Goal: Check status: Check status

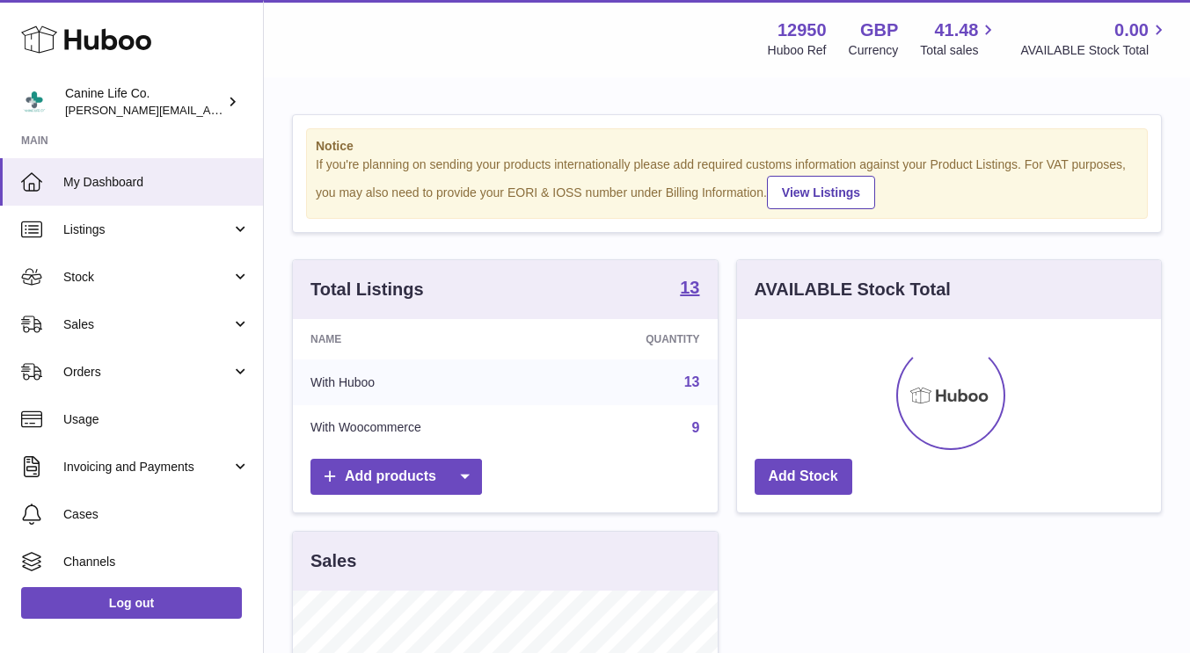
scroll to position [274, 431]
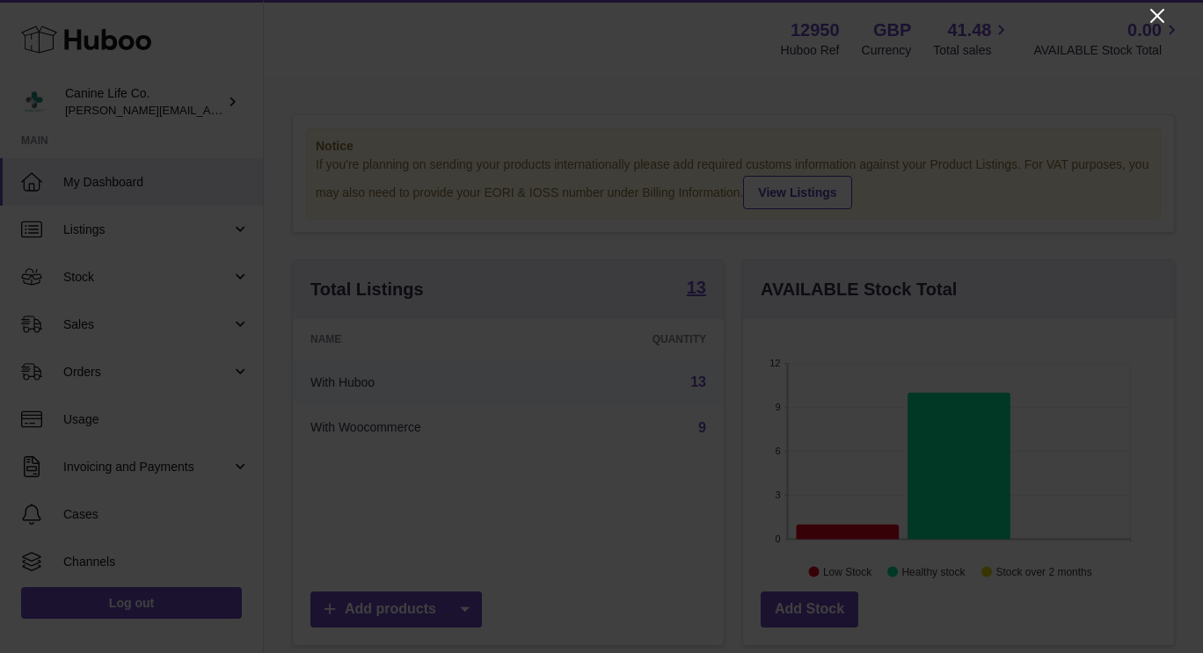
click at [1153, 13] on icon "Close" at bounding box center [1156, 15] width 21 height 21
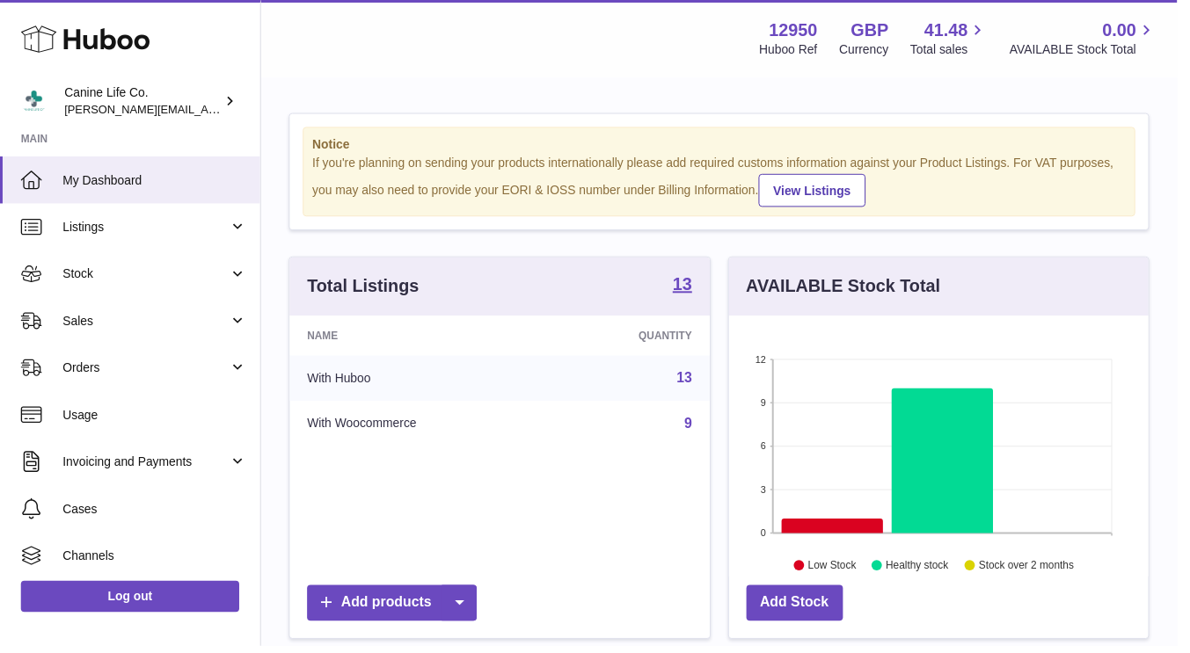
scroll to position [878912, 878762]
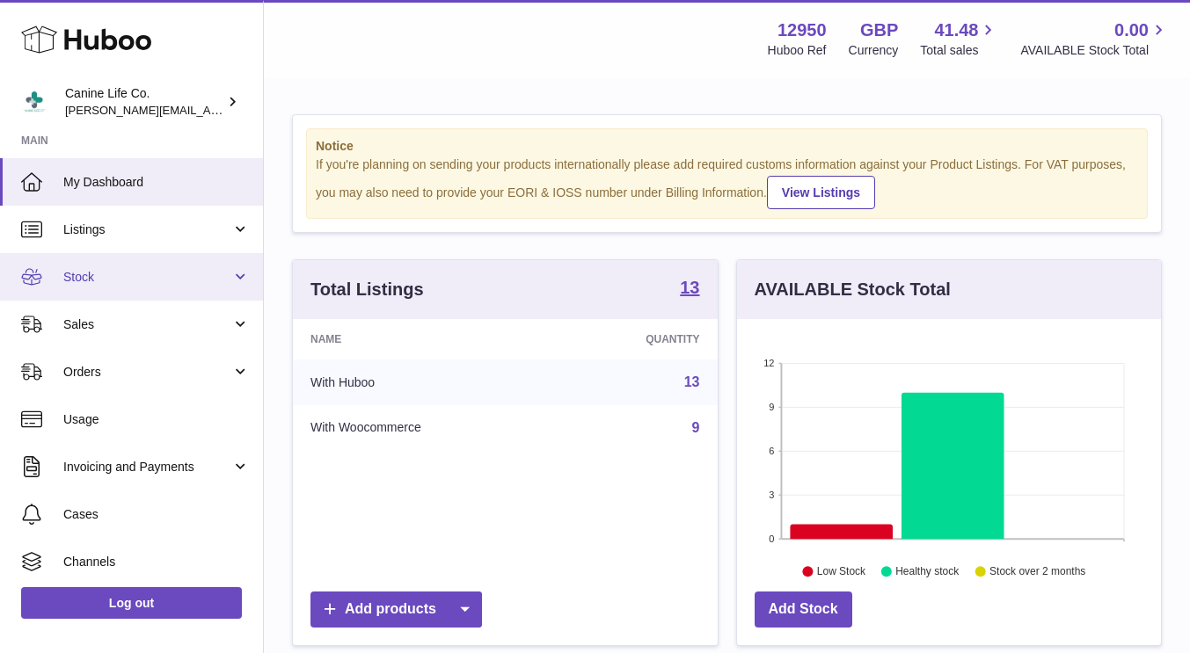
click at [95, 261] on link "Stock" at bounding box center [131, 276] width 263 height 47
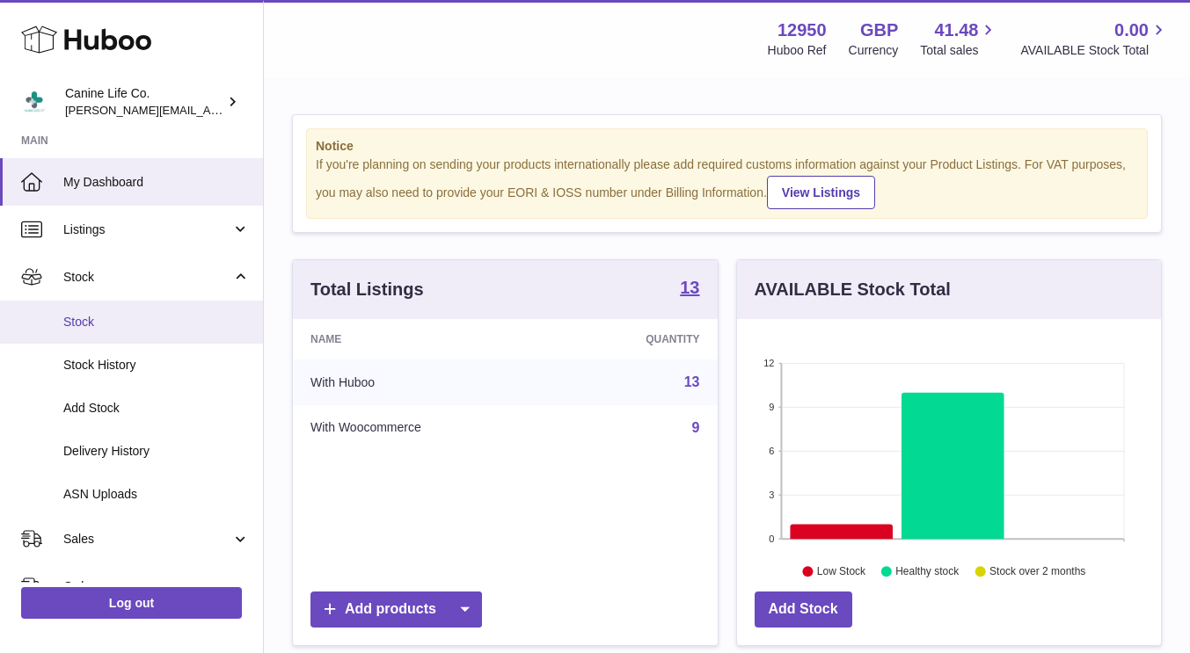
click at [93, 312] on link "Stock" at bounding box center [131, 322] width 263 height 43
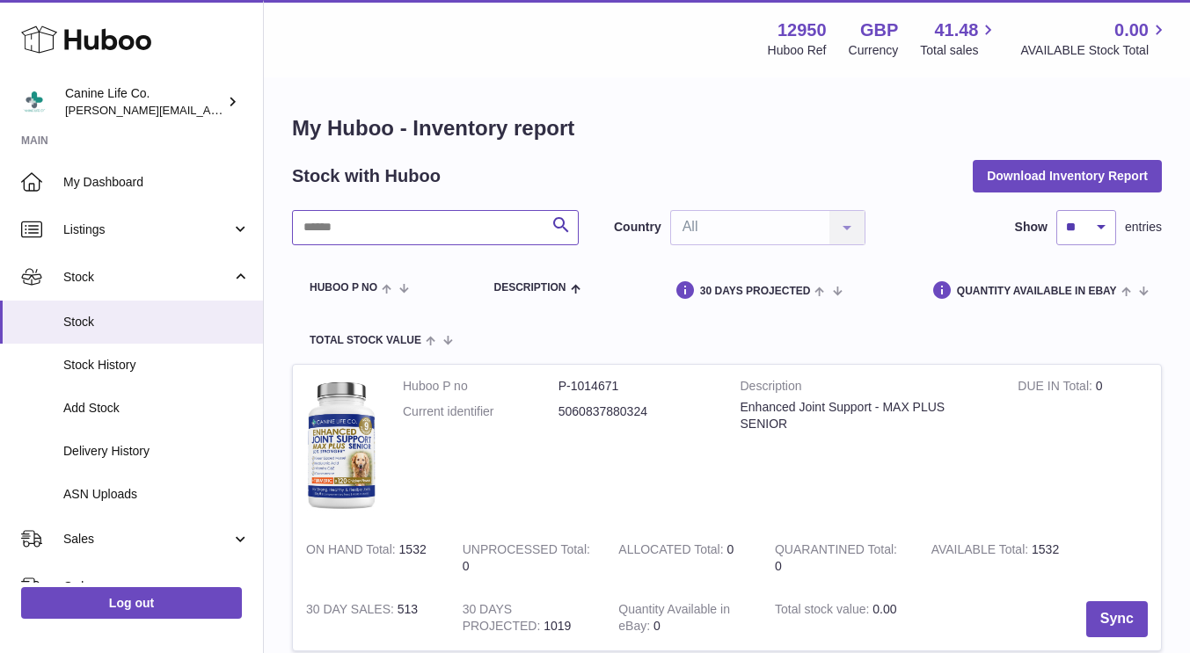
click at [411, 214] on input "text" at bounding box center [435, 227] width 287 height 35
type input "*****"
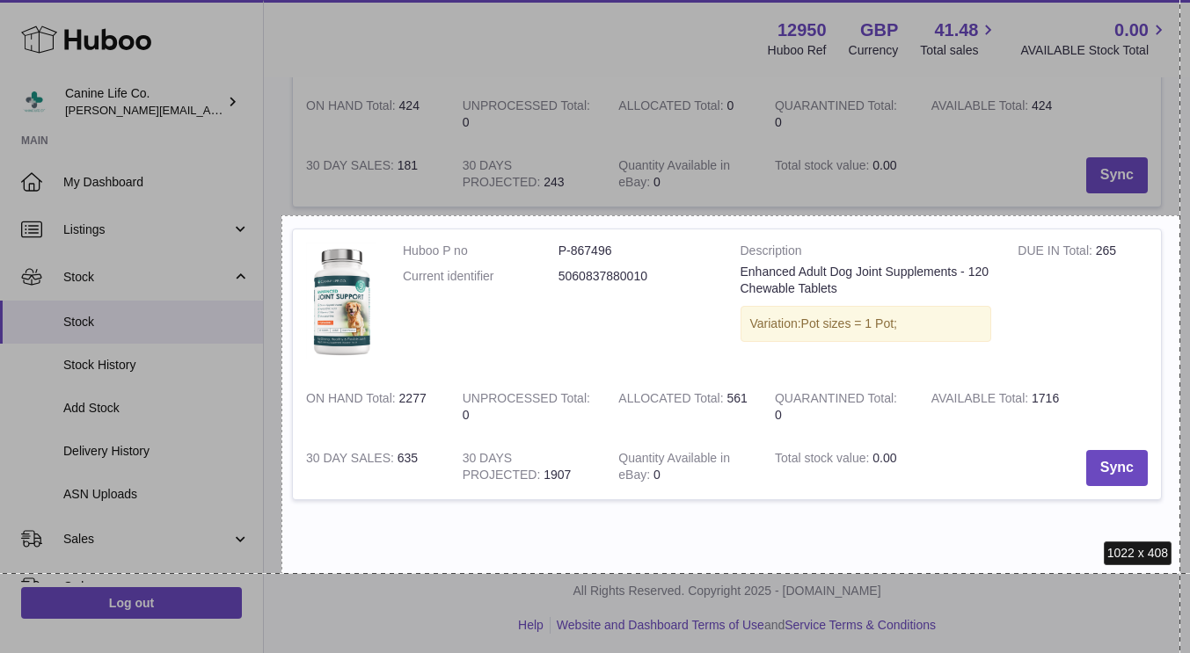
scroll to position [421, 0]
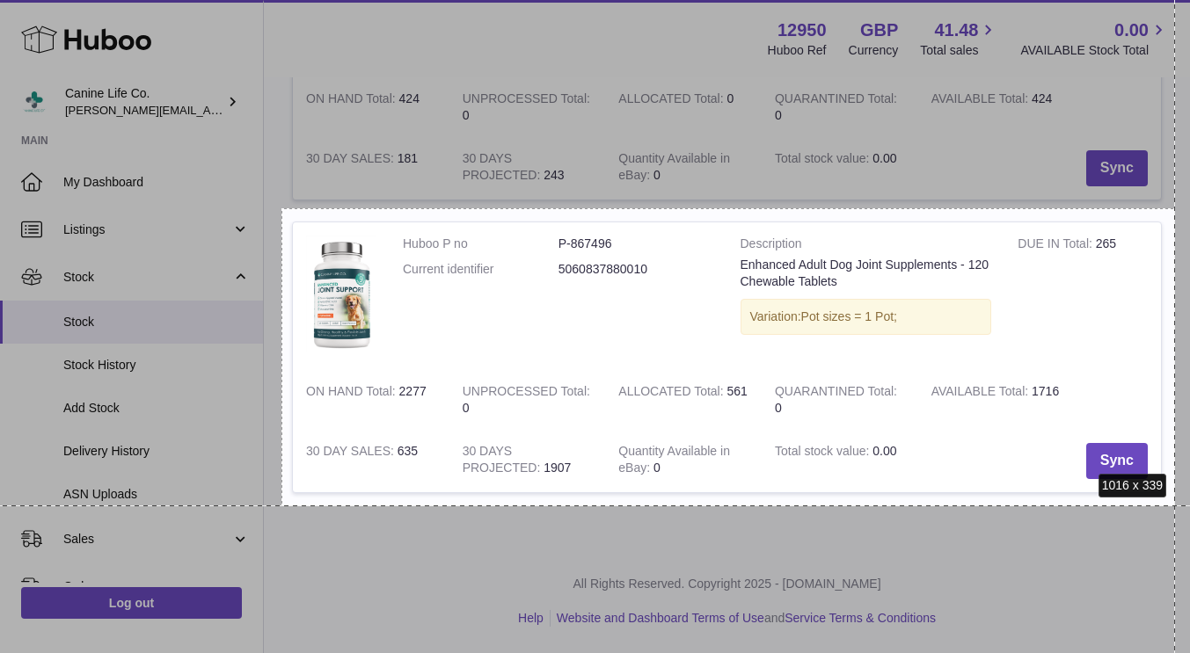
drag, startPoint x: 281, startPoint y: 297, endPoint x: 1175, endPoint y: 506, distance: 917.2
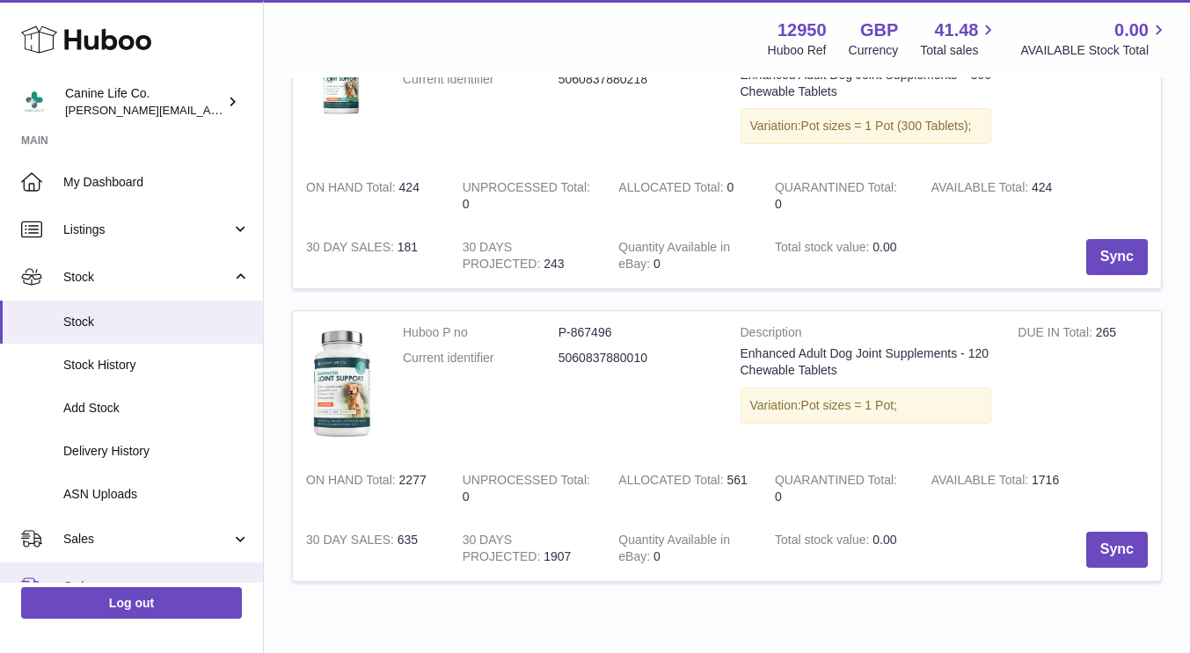
scroll to position [88, 0]
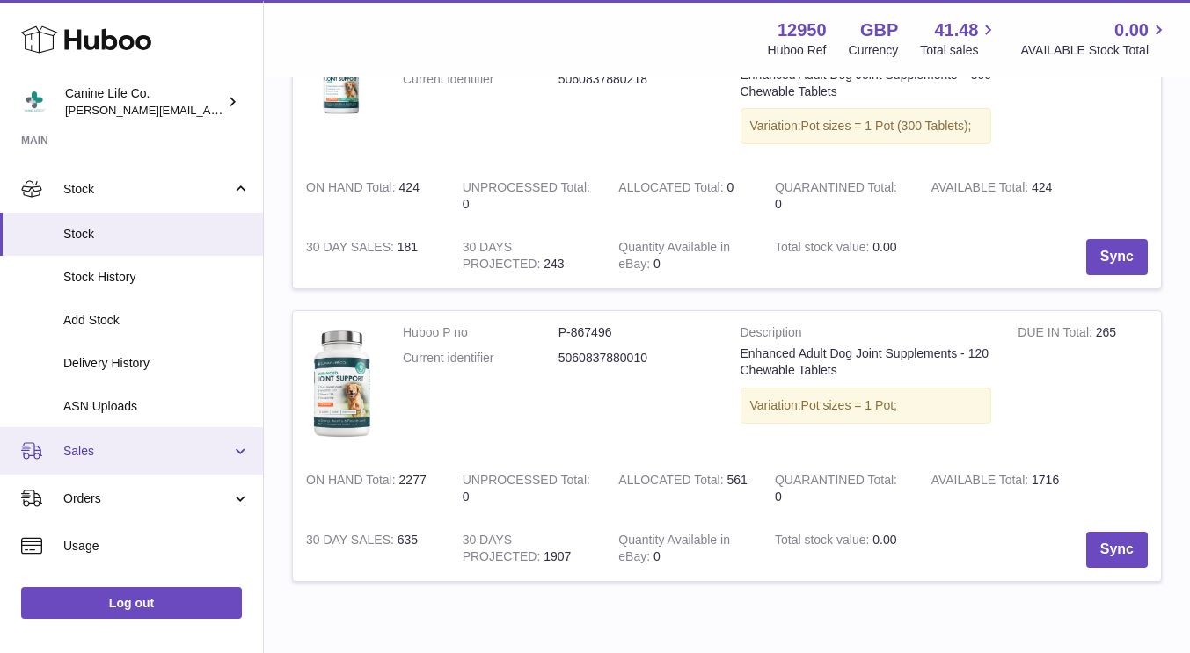
click at [154, 446] on span "Sales" at bounding box center [147, 451] width 168 height 17
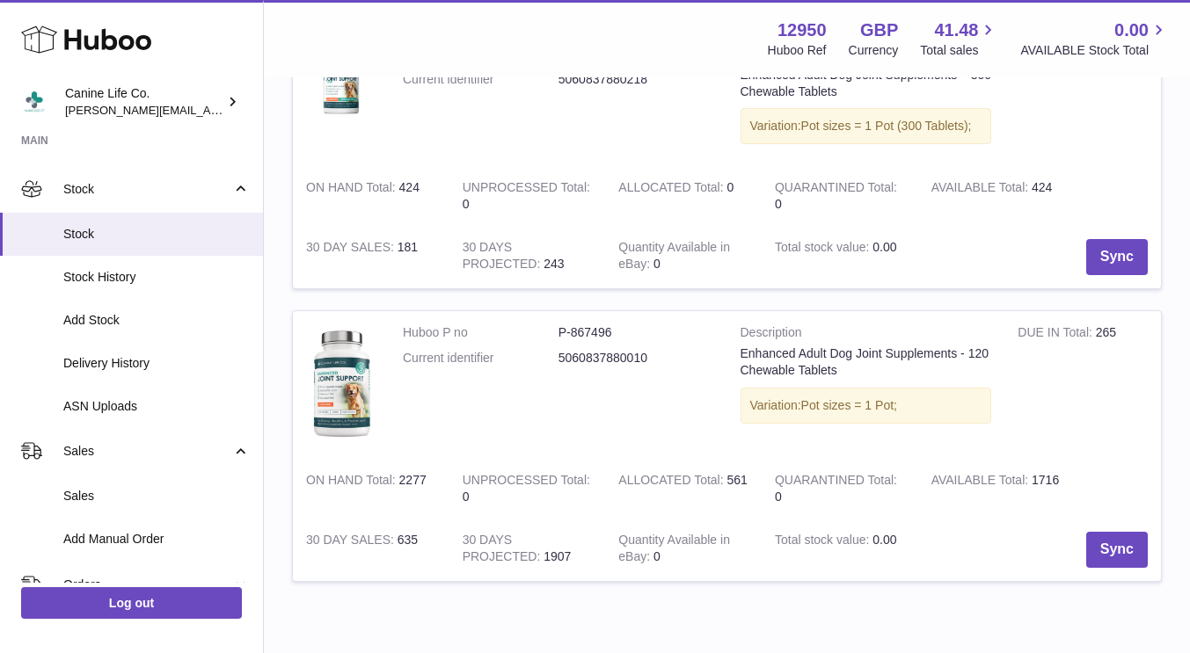
scroll to position [176, 0]
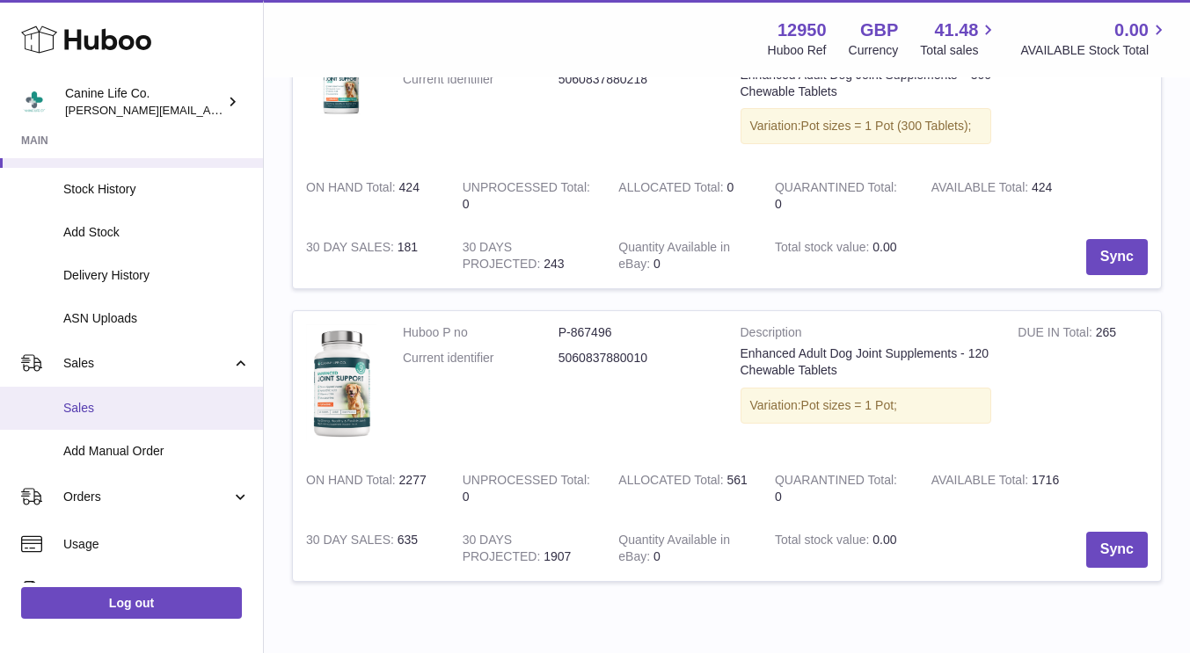
click at [115, 414] on span "Sales" at bounding box center [156, 408] width 186 height 17
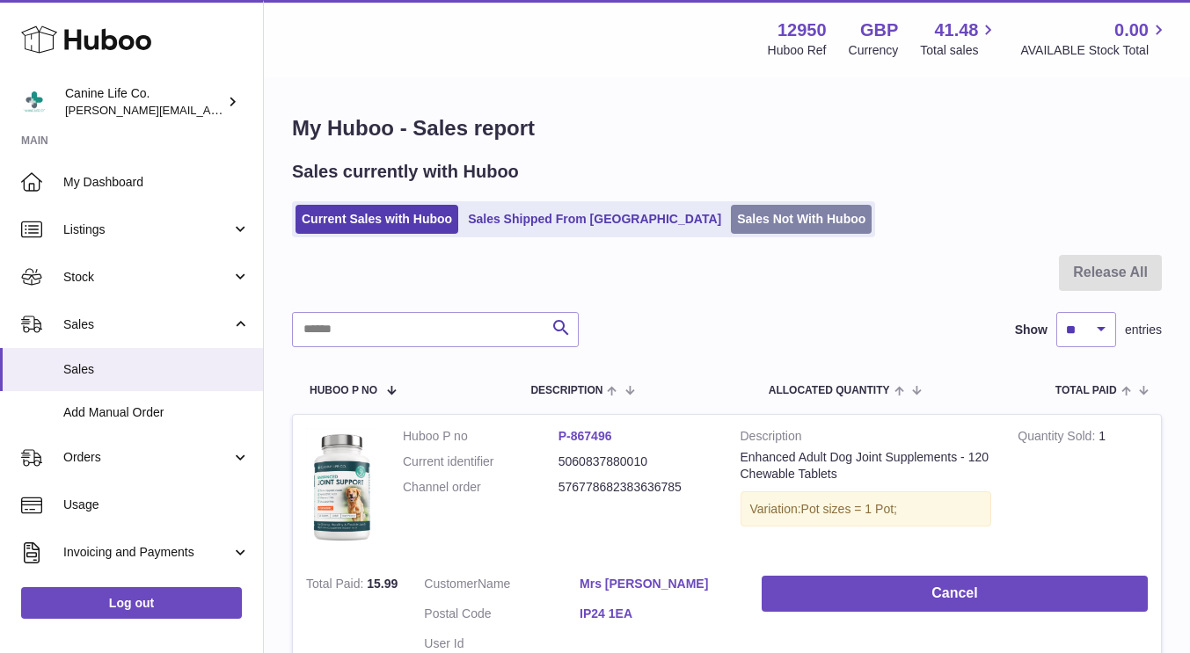
click at [731, 219] on link "Sales Not With Huboo" at bounding box center [801, 219] width 141 height 29
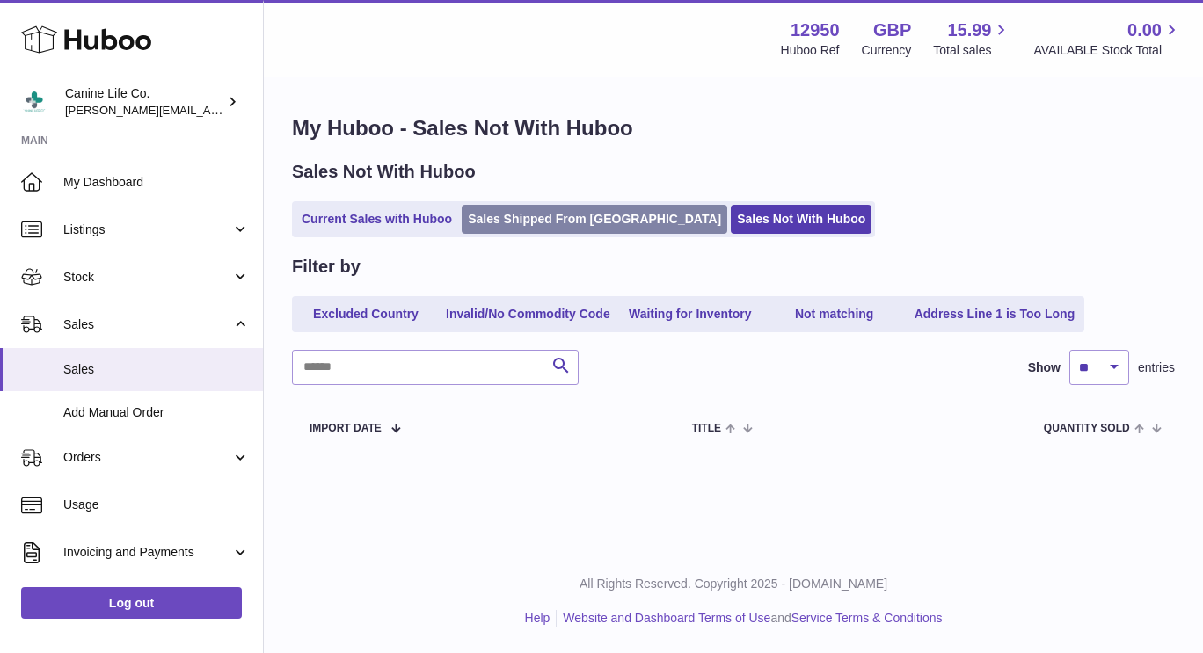
click at [545, 207] on link "Sales Shipped From [GEOGRAPHIC_DATA]" at bounding box center [595, 219] width 266 height 29
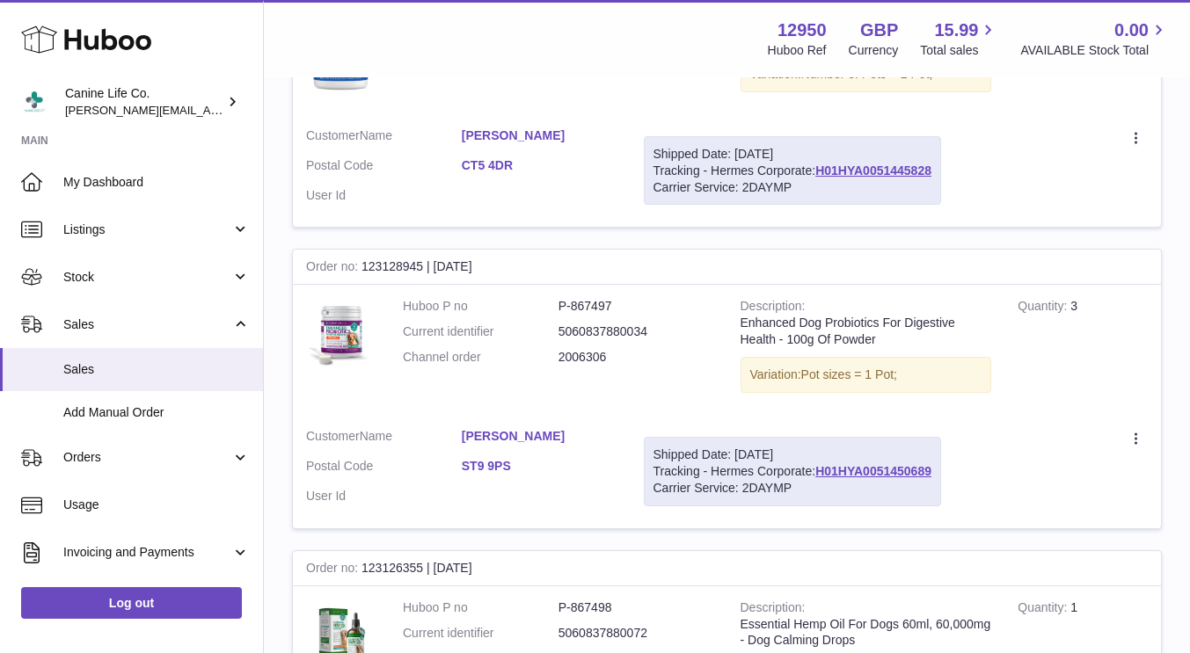
scroll to position [1758, 0]
